Goal: Use online tool/utility: Utilize a website feature to perform a specific function

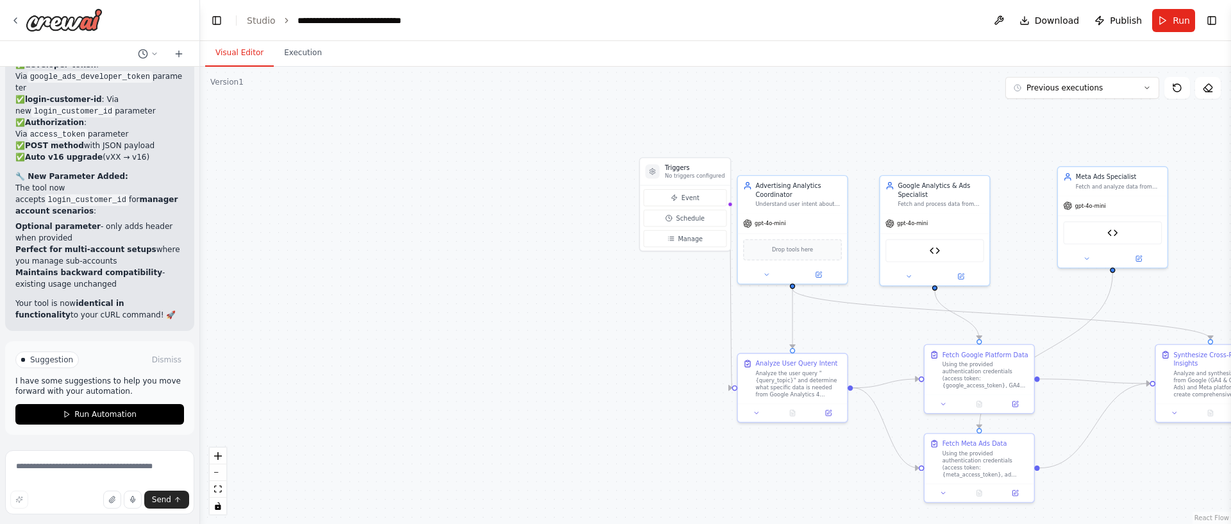
drag, startPoint x: 831, startPoint y: 164, endPoint x: 951, endPoint y: 157, distance: 120.1
click at [970, 133] on div ".deletable-edge-delete-btn { width: 20px; height: 20px; border: 0px solid #ffff…" at bounding box center [715, 295] width 1031 height 457
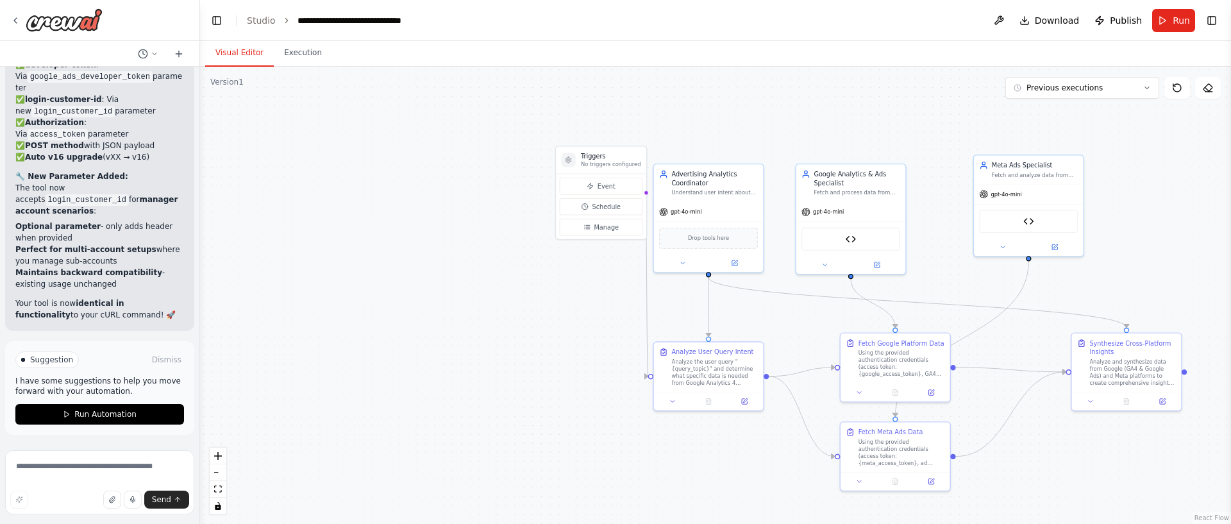
drag, startPoint x: 591, startPoint y: 376, endPoint x: 603, endPoint y: 331, distance: 46.3
click at [515, 362] on div ".deletable-edge-delete-btn { width: 20px; height: 20px; border: 0px solid #ffff…" at bounding box center [715, 295] width 1031 height 457
drag, startPoint x: 594, startPoint y: 169, endPoint x: 523, endPoint y: 284, distance: 135.6
click at [401, 209] on div "Triggers No triggers configured Event Schedule Manage" at bounding box center [413, 226] width 92 height 94
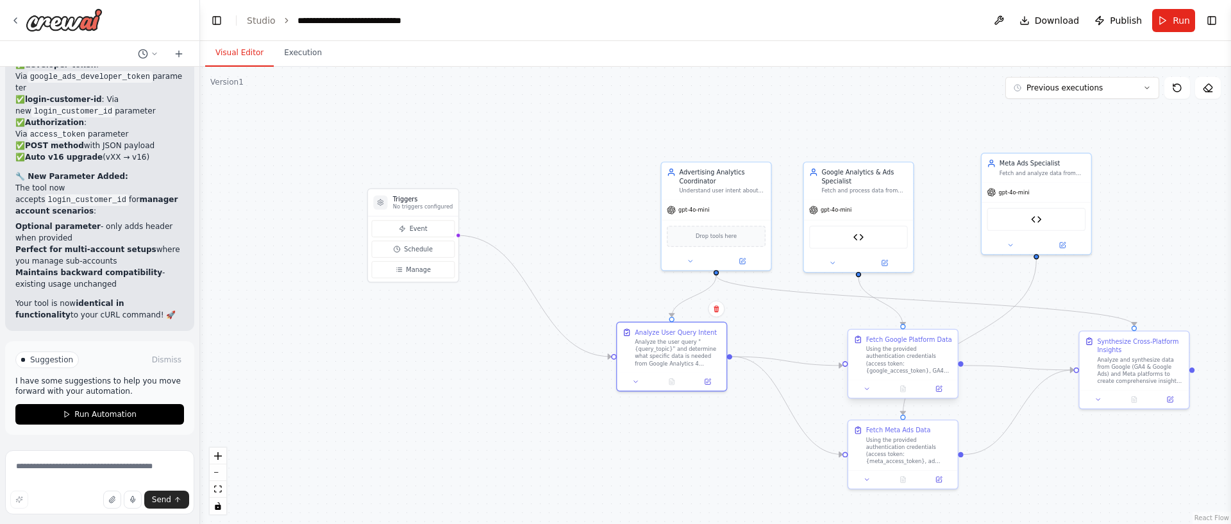
drag, startPoint x: 723, startPoint y: 385, endPoint x: 871, endPoint y: 372, distance: 148.0
click at [675, 363] on div "Analyze User Query Intent Analyze the user query "{query_topic}" and determine …" at bounding box center [672, 347] width 110 height 50
drag, startPoint x: 921, startPoint y: 372, endPoint x: 890, endPoint y: 369, distance: 30.3
click at [890, 369] on div "Using the provided authentication credentials (access token: {google_access_tok…" at bounding box center [909, 360] width 87 height 28
drag, startPoint x: 909, startPoint y: 458, endPoint x: 889, endPoint y: 457, distance: 19.9
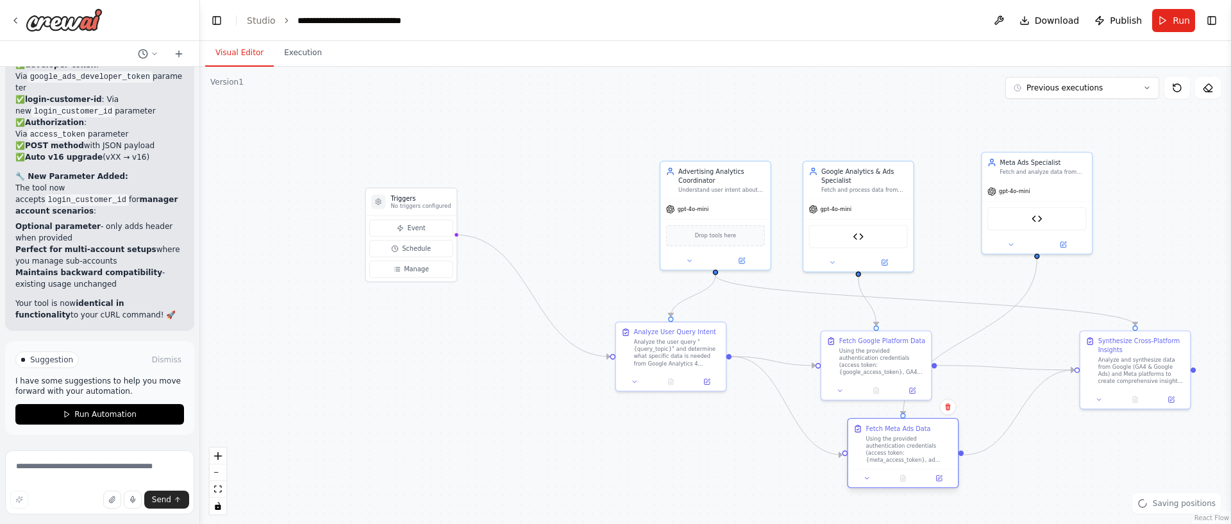
click at [880, 458] on div "Using the provided authentication credentials (access token: {meta_access_token…" at bounding box center [909, 449] width 87 height 29
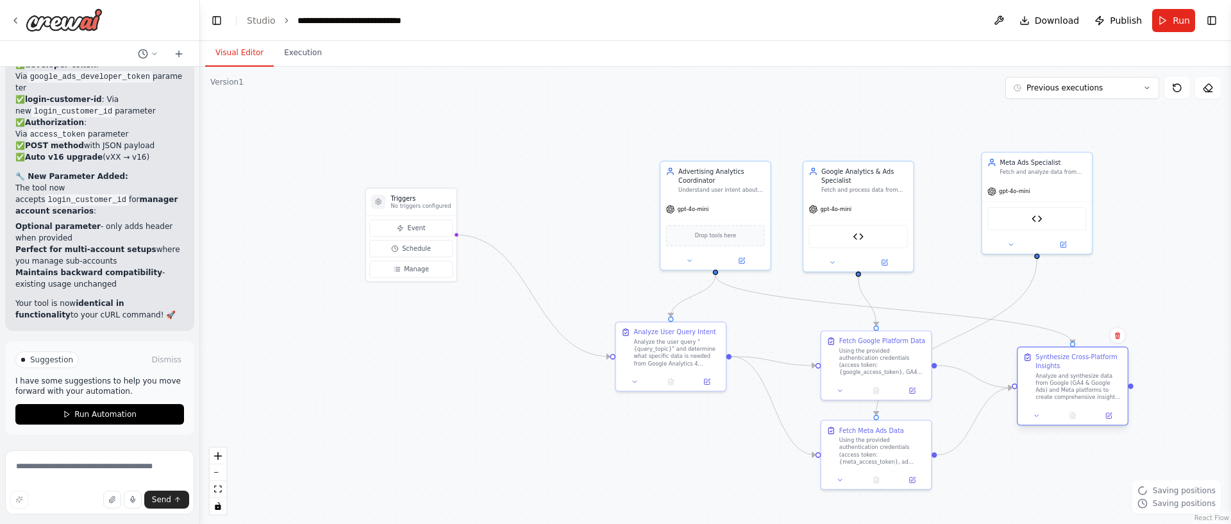
drag, startPoint x: 1109, startPoint y: 381, endPoint x: 1046, endPoint y: 403, distance: 66.9
click at [1046, 403] on div "Synthesize Cross-Platform Insights Analyze and synthesize data from Google (GA4…" at bounding box center [1072, 376] width 110 height 59
drag, startPoint x: 1062, startPoint y: 197, endPoint x: 1083, endPoint y: 214, distance: 27.8
click at [1083, 214] on div "Meta API Request Tool" at bounding box center [1063, 224] width 110 height 35
click at [312, 55] on button "Execution" at bounding box center [303, 53] width 58 height 27
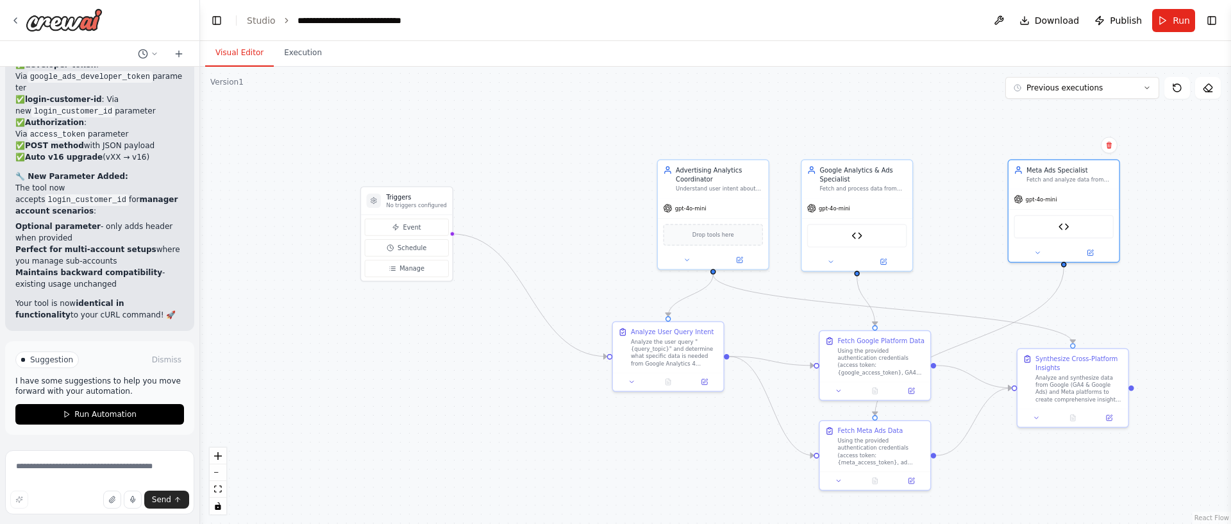
click at [225, 54] on button "Visual Editor" at bounding box center [239, 53] width 69 height 27
drag, startPoint x: 404, startPoint y: 199, endPoint x: 485, endPoint y: 303, distance: 131.6
click at [469, 326] on h3 "Triggers" at bounding box center [479, 323] width 60 height 9
click at [533, 210] on div ".deletable-edge-delete-btn { width: 20px; height: 20px; border: 0px solid #ffff…" at bounding box center [715, 295] width 1031 height 457
